Goal: Information Seeking & Learning: Check status

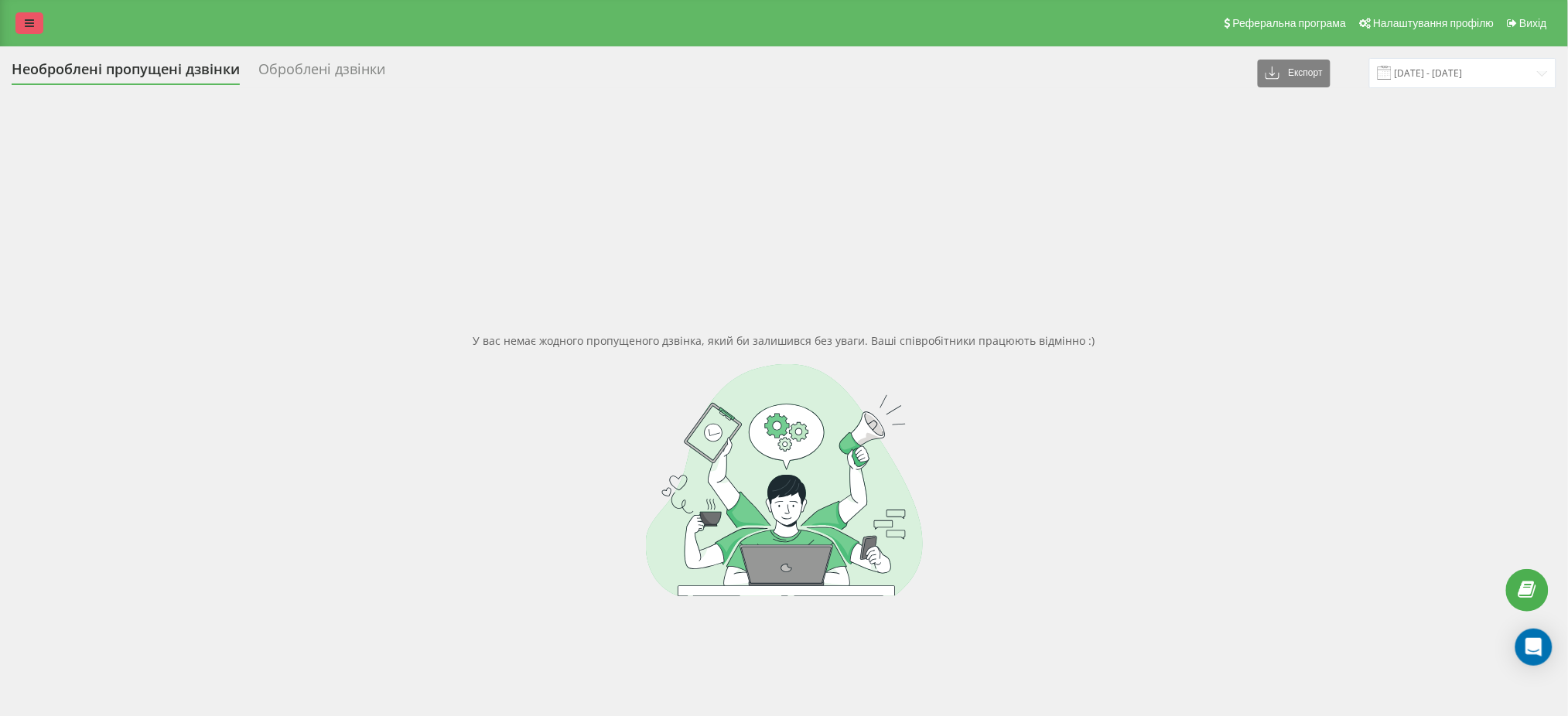
click at [21, 25] on link at bounding box center [29, 23] width 28 height 21
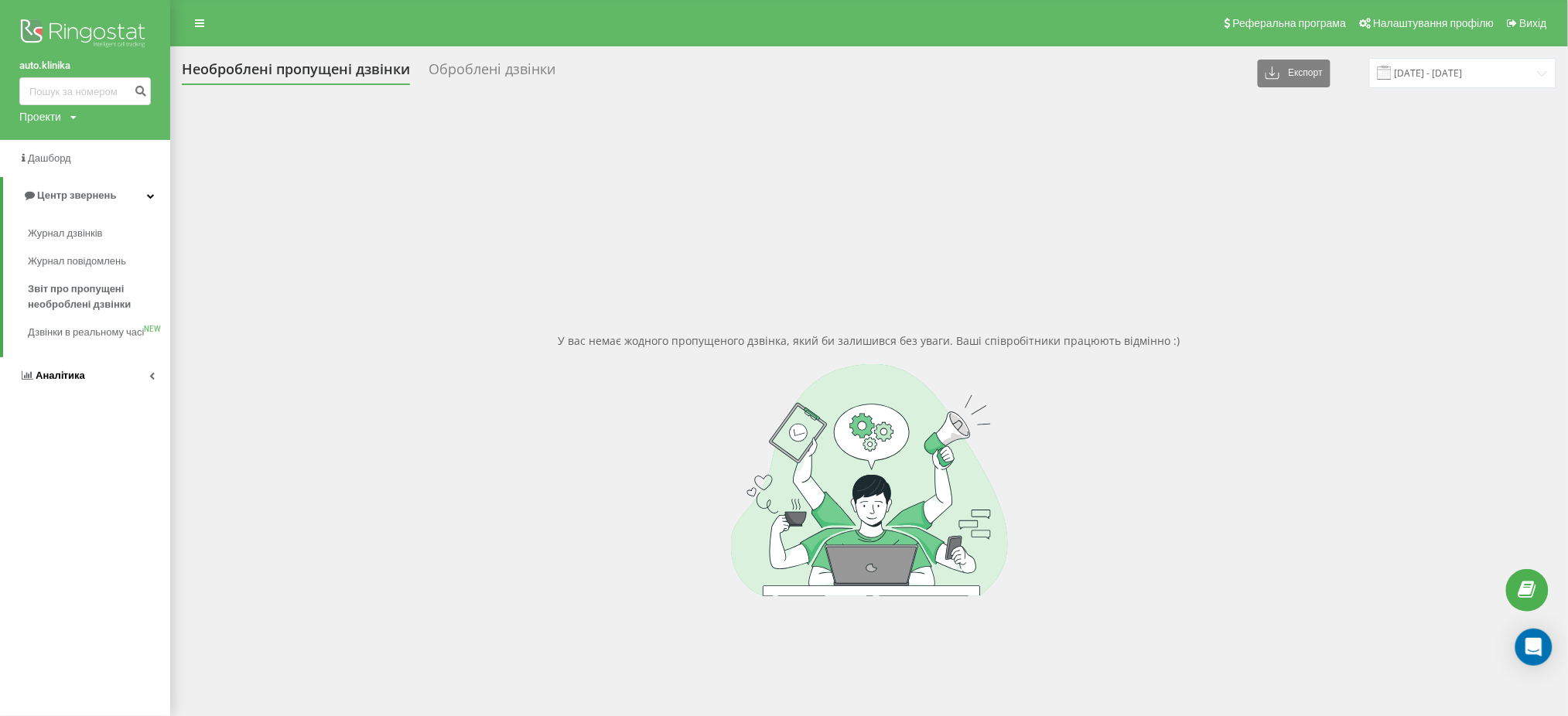
click at [81, 382] on span "Аналiтика" at bounding box center [60, 375] width 49 height 11
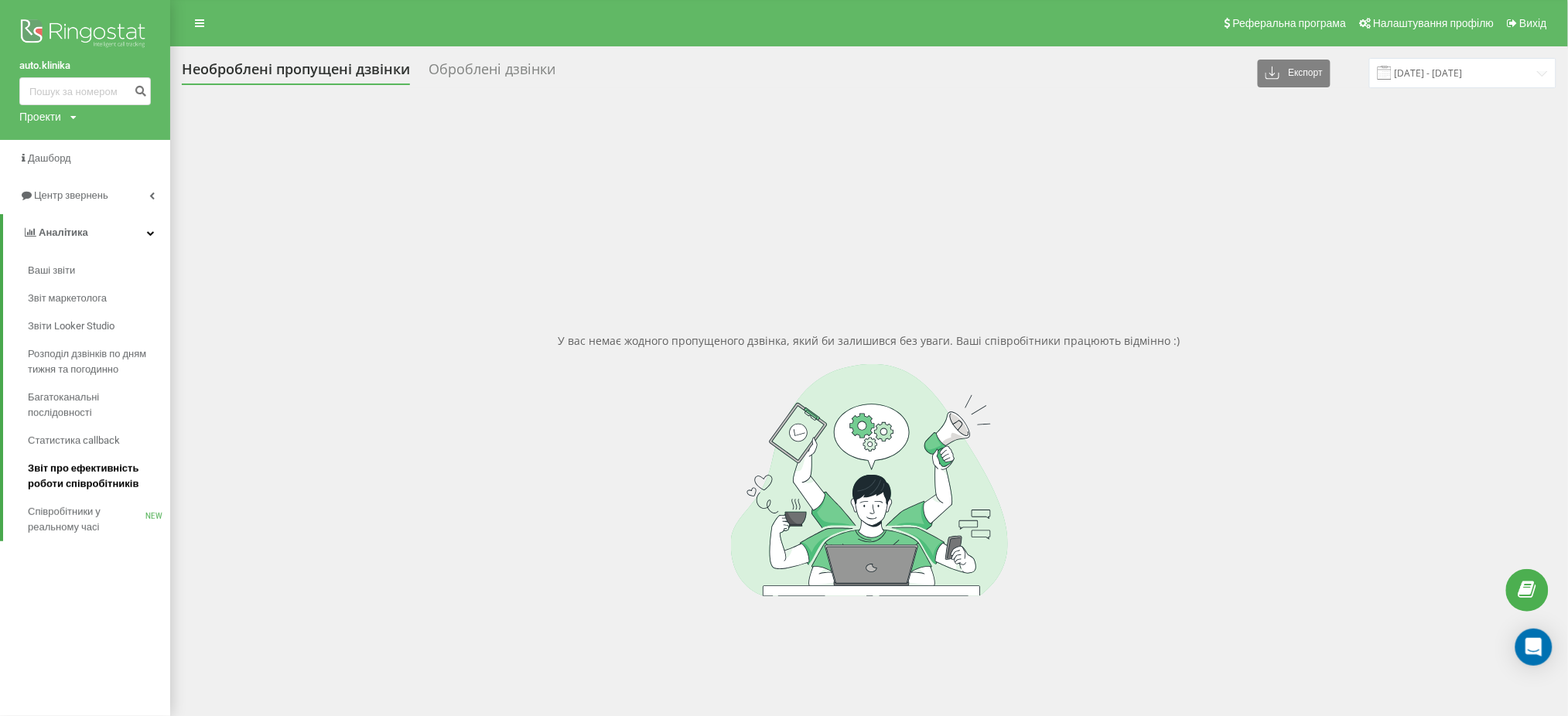
click at [90, 481] on span "Звіт про ефективність роботи співробітників" at bounding box center [95, 477] width 134 height 31
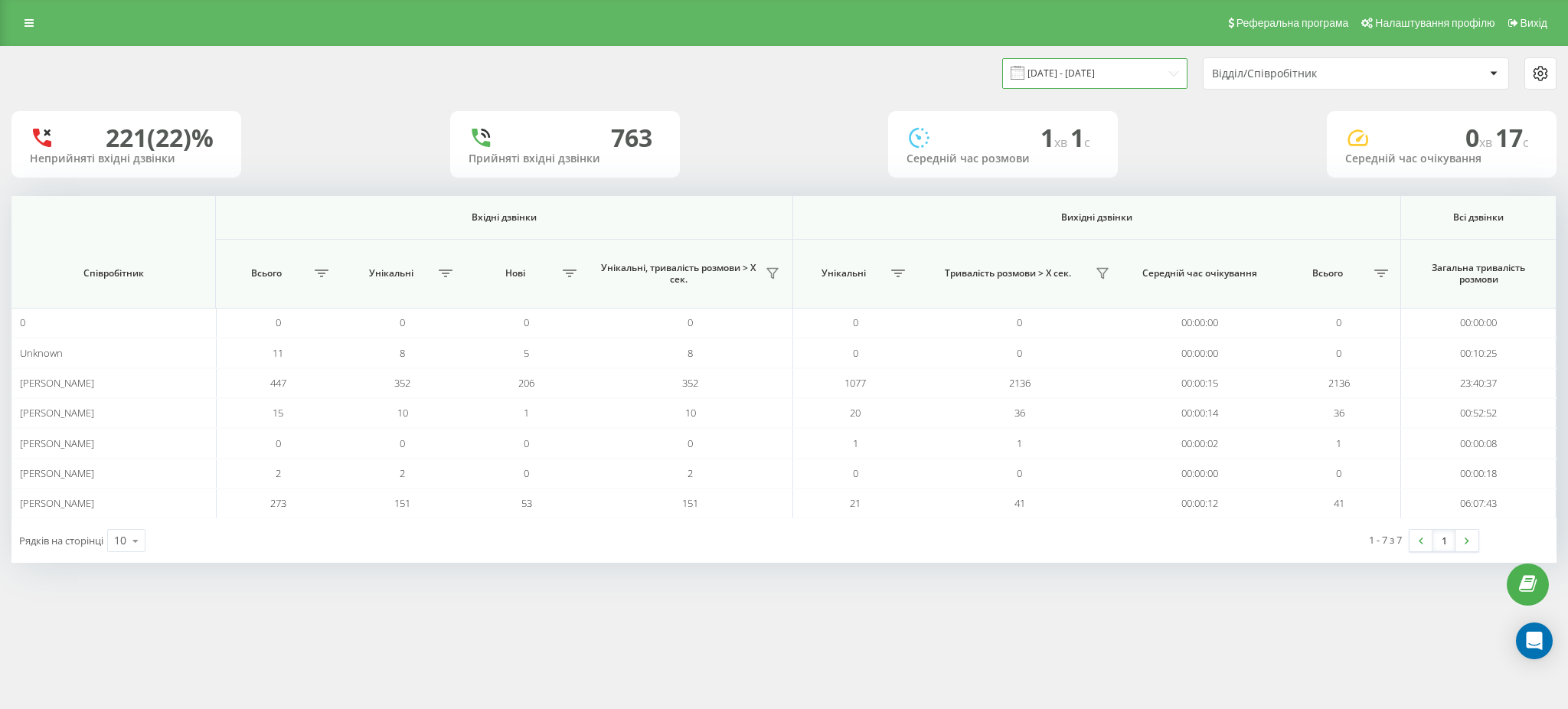
click at [1113, 72] on input "20.08.2025 - 20.09.2025" at bounding box center [1095, 73] width 186 height 30
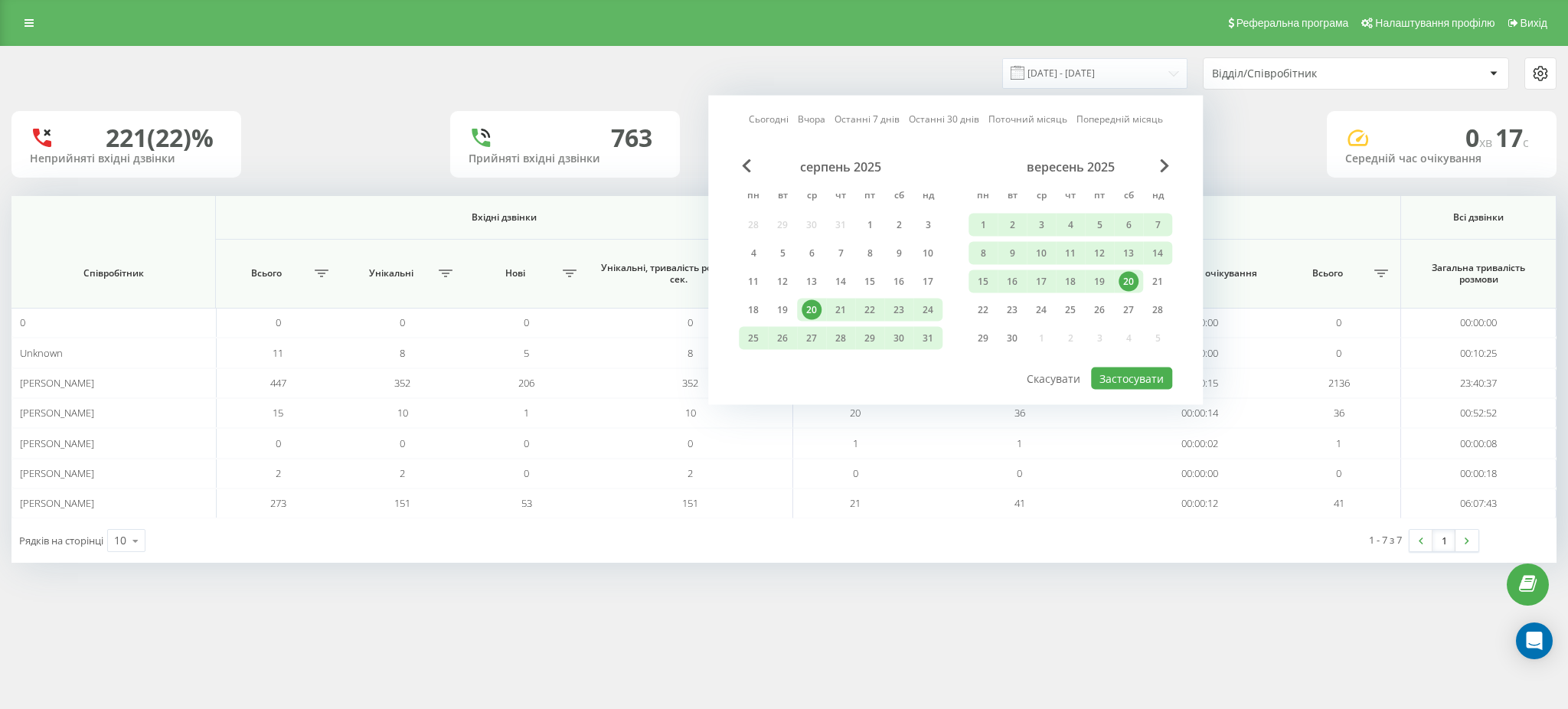
click at [1128, 277] on div "20" at bounding box center [1129, 281] width 20 height 20
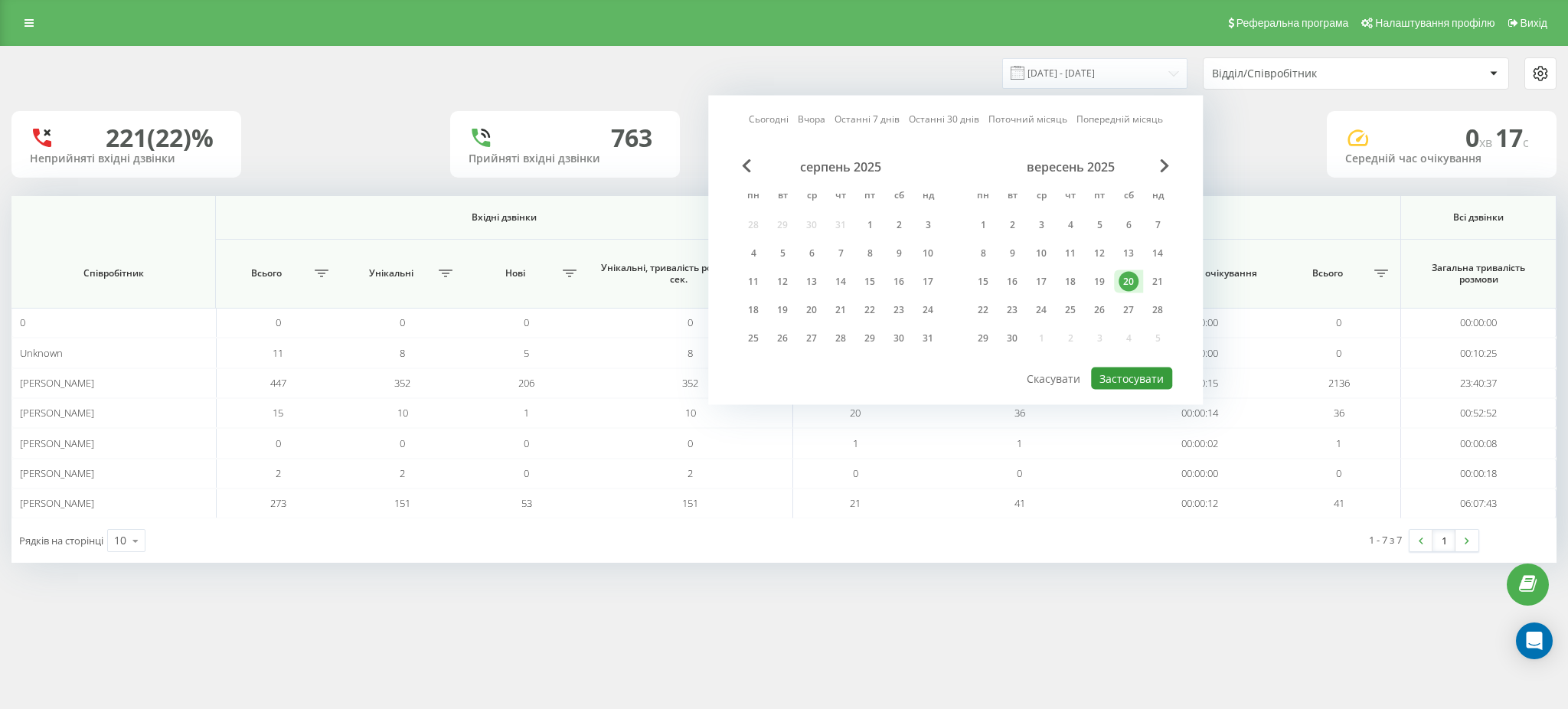
click at [1121, 372] on button "Застосувати" at bounding box center [1132, 378] width 81 height 22
type input "20.09.2025 - 20.09.2025"
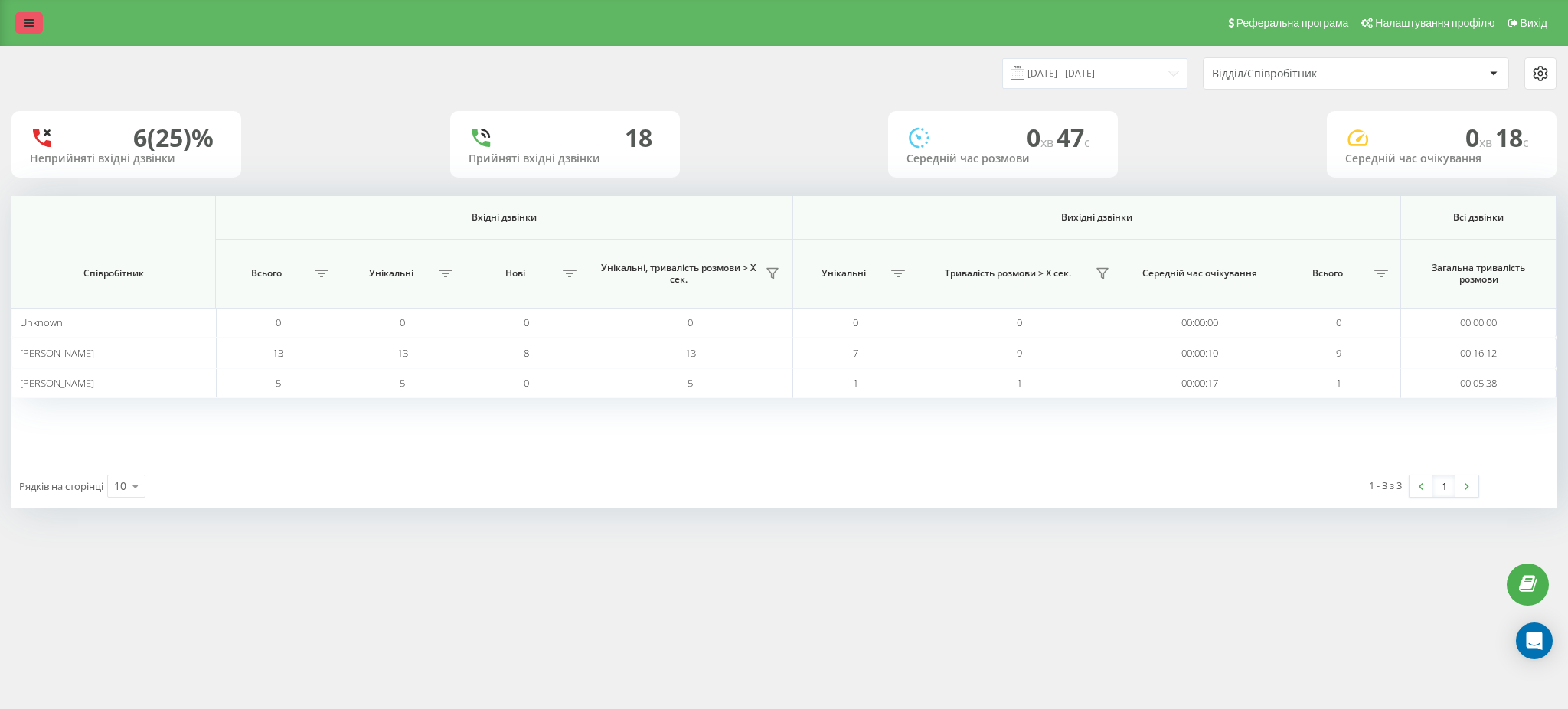
click at [38, 21] on link at bounding box center [29, 23] width 28 height 21
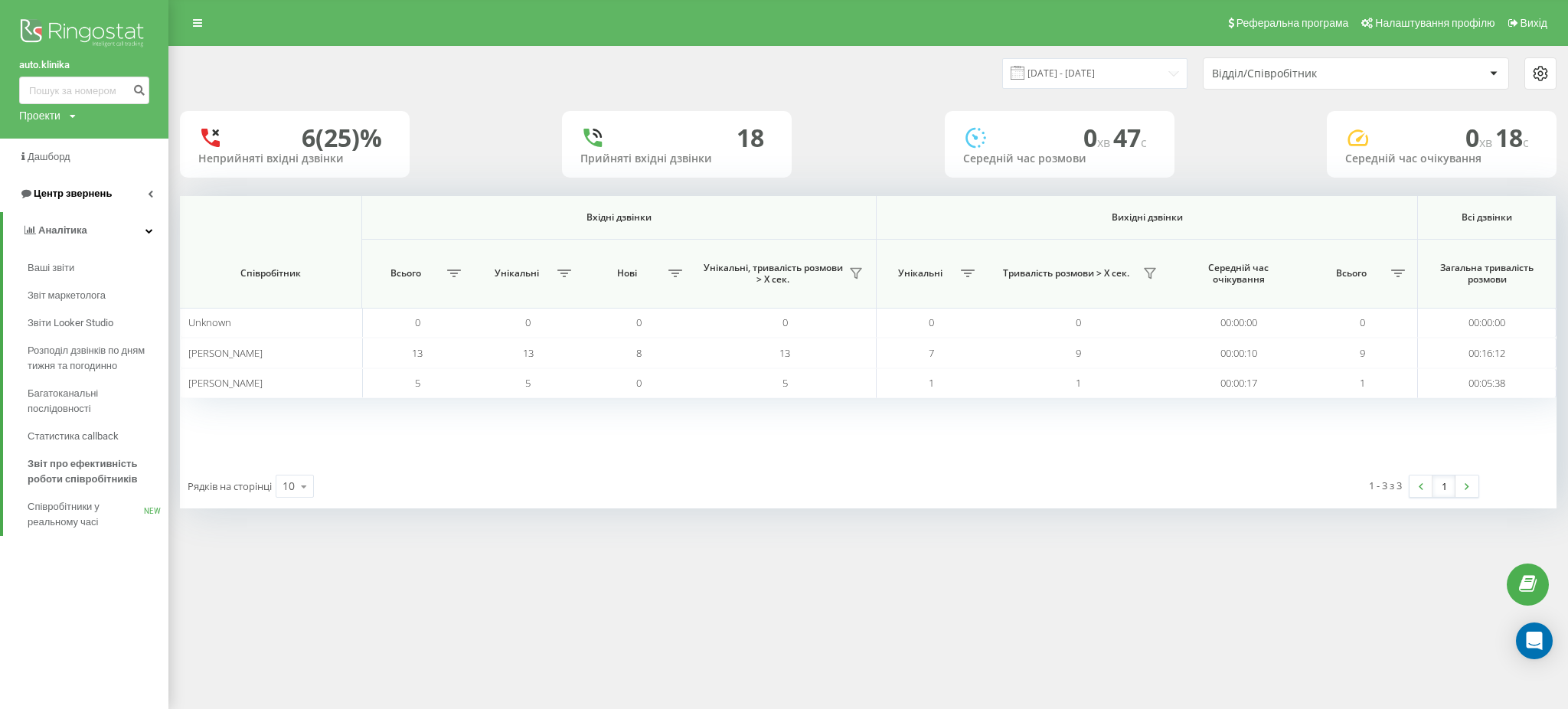
click at [75, 194] on span "Центр звернень" at bounding box center [73, 193] width 78 height 11
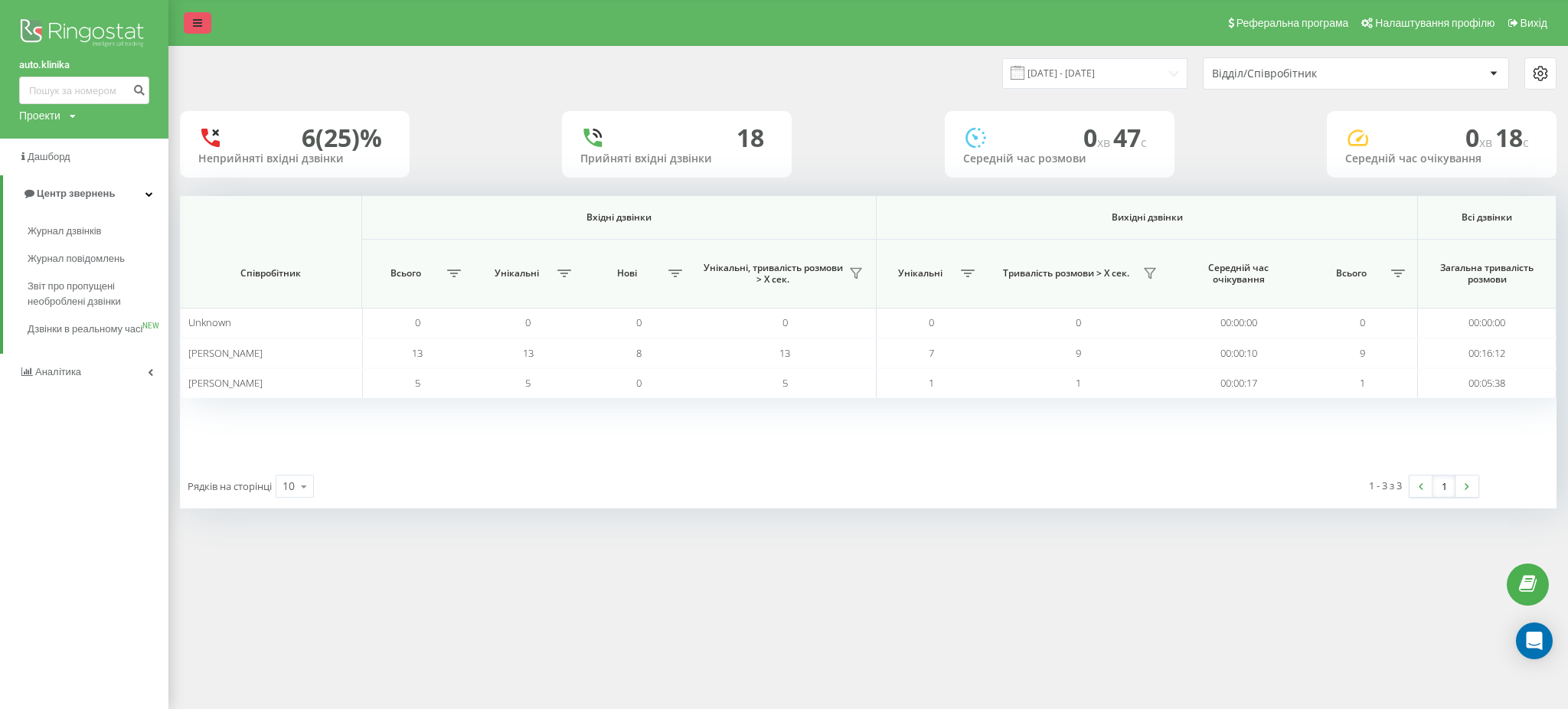
click at [193, 15] on link at bounding box center [198, 23] width 28 height 21
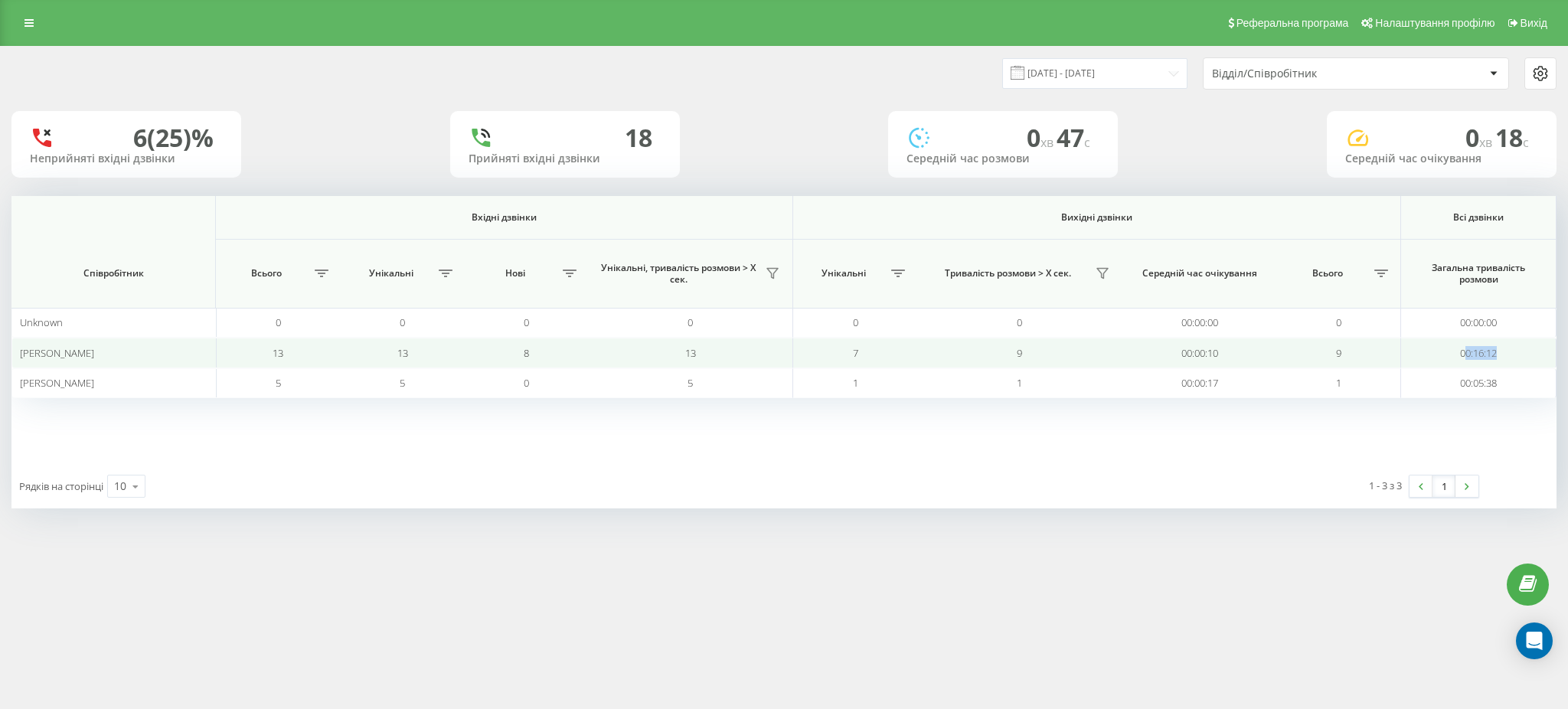
drag, startPoint x: 1516, startPoint y: 351, endPoint x: 1464, endPoint y: 359, distance: 52.6
click at [1464, 359] on td "00:16:12" at bounding box center [1479, 352] width 156 height 30
copy td "0:16:12"
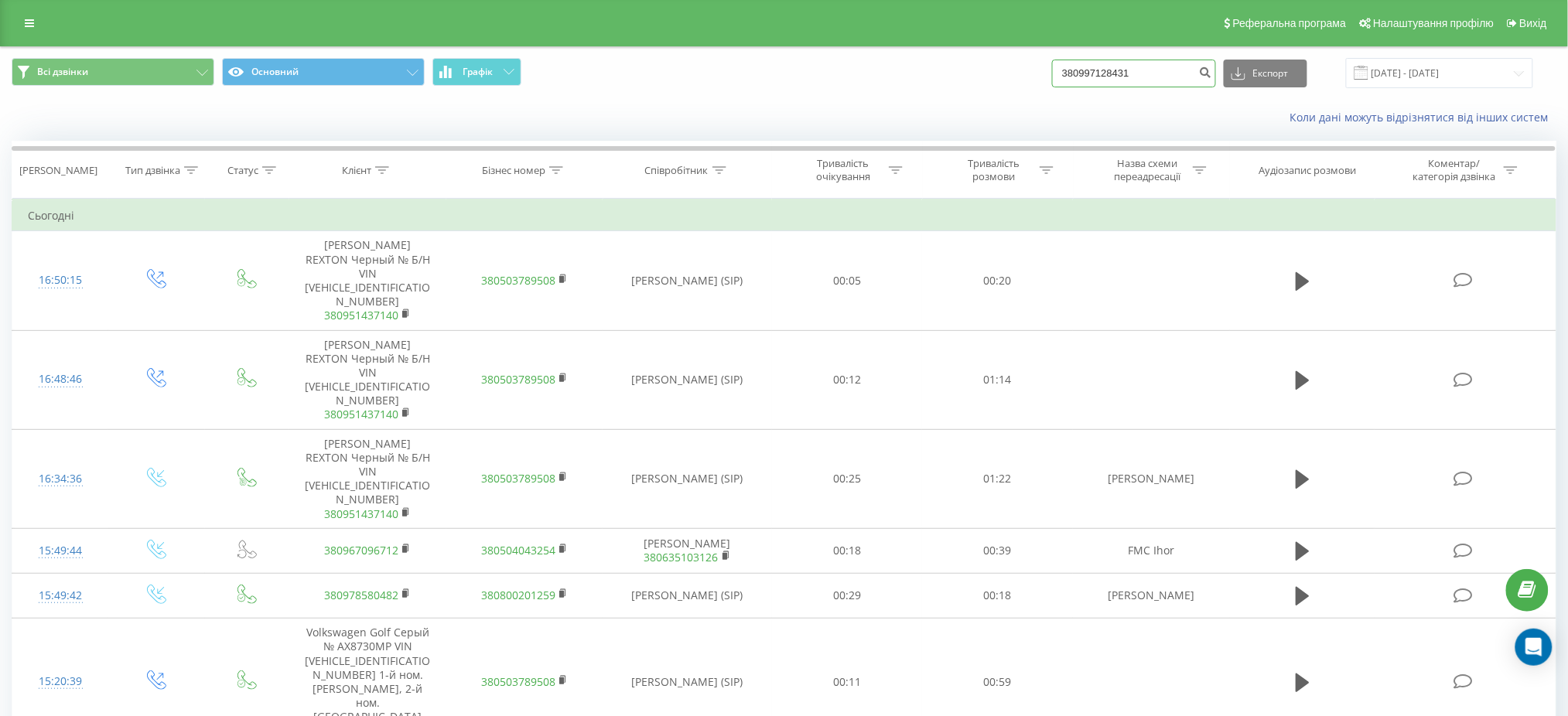
drag, startPoint x: 1189, startPoint y: 70, endPoint x: 1216, endPoint y: 71, distance: 27.0
click at [1189, 71] on input "380997128431" at bounding box center [1134, 74] width 164 height 28
click at [1212, 70] on icon "submit" at bounding box center [1206, 70] width 13 height 9
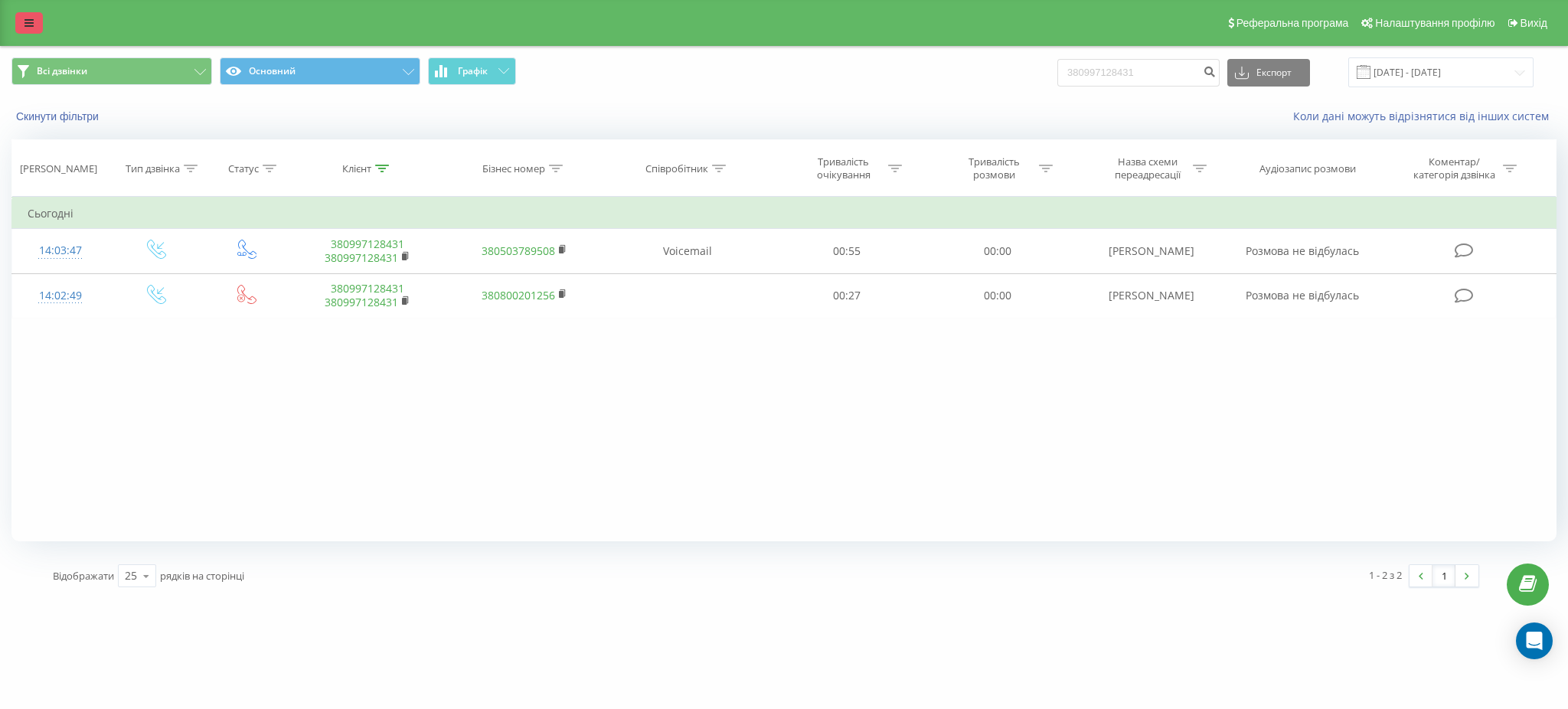
click at [23, 28] on link at bounding box center [29, 23] width 28 height 21
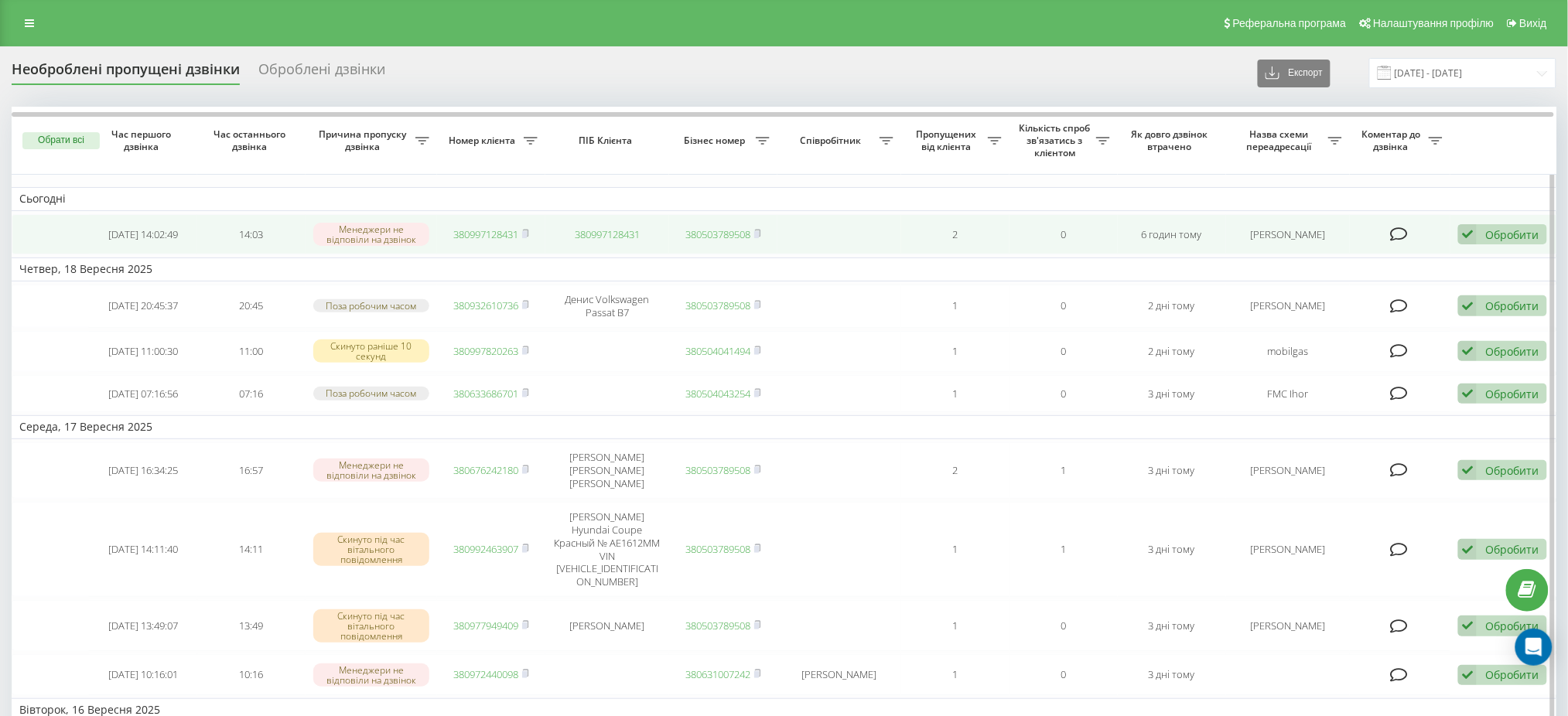
click at [1517, 234] on div "Обробити" at bounding box center [1511, 235] width 53 height 15
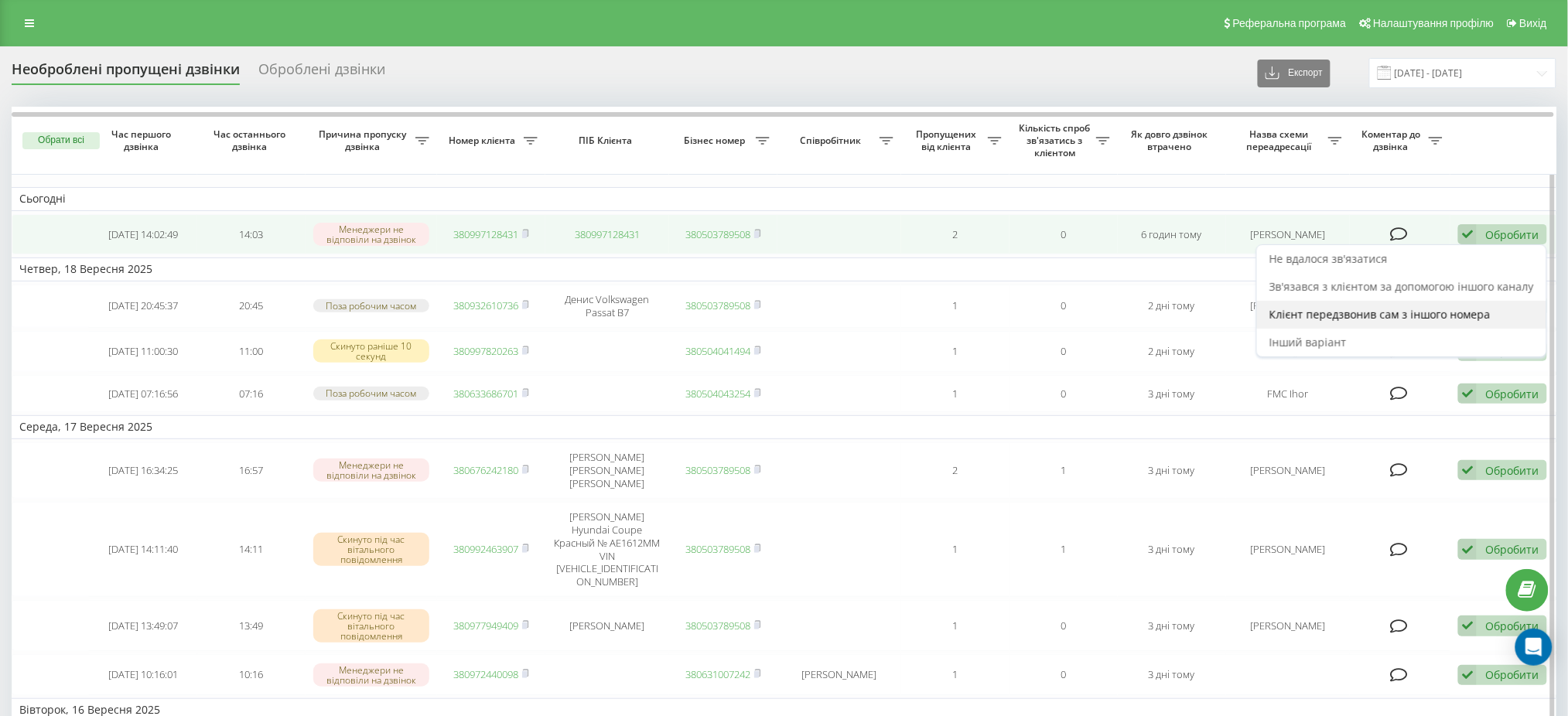
click at [1393, 313] on span "Клієнт передзвонив сам з іншого номера" at bounding box center [1380, 315] width 221 height 15
